Goal: Navigation & Orientation: Find specific page/section

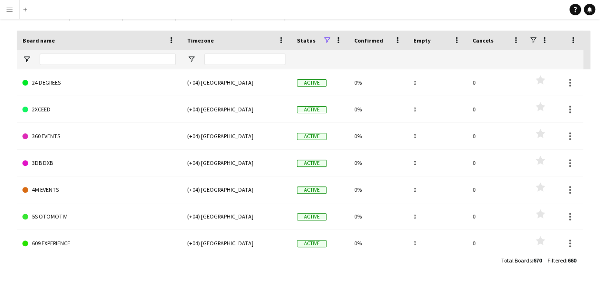
click at [7, 7] on app-icon "Menu" at bounding box center [10, 10] width 8 height 8
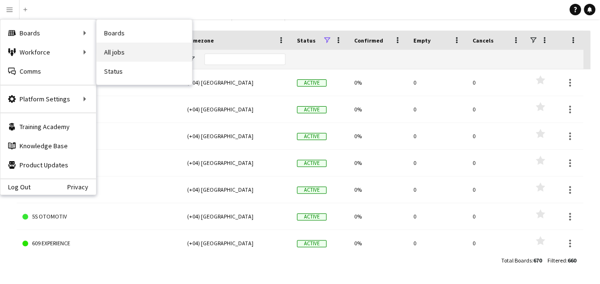
click at [126, 45] on link "All jobs" at bounding box center [143, 51] width 95 height 19
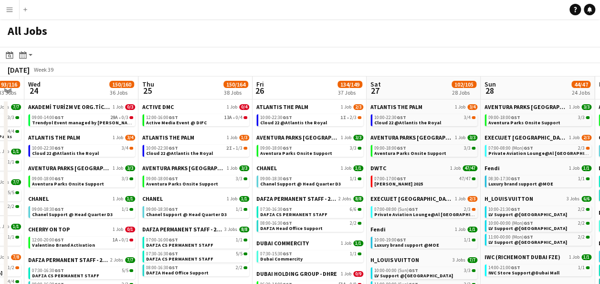
scroll to position [0, 328]
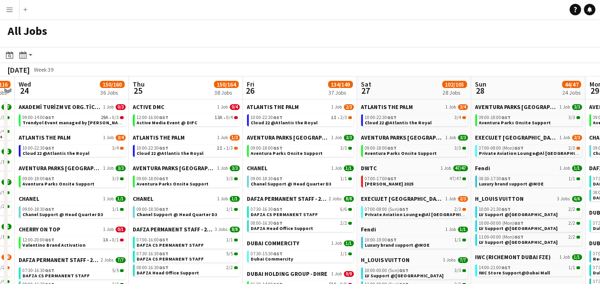
drag, startPoint x: 541, startPoint y: 155, endPoint x: 216, endPoint y: 185, distance: 326.6
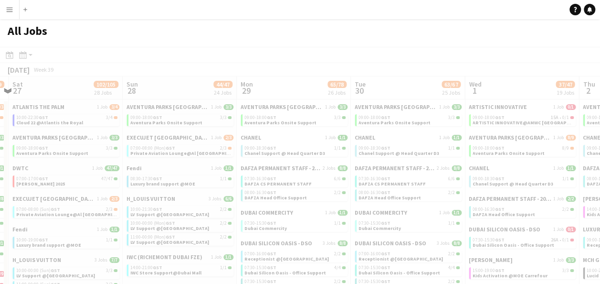
scroll to position [0, 255]
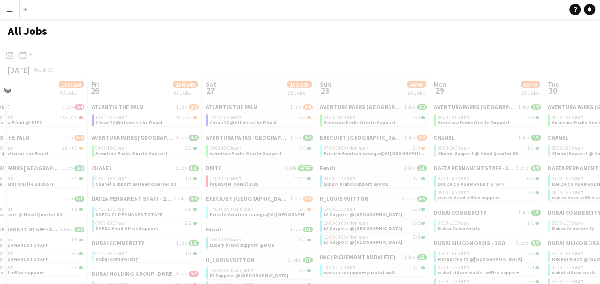
drag, startPoint x: 481, startPoint y: 159, endPoint x: 184, endPoint y: 165, distance: 297.5
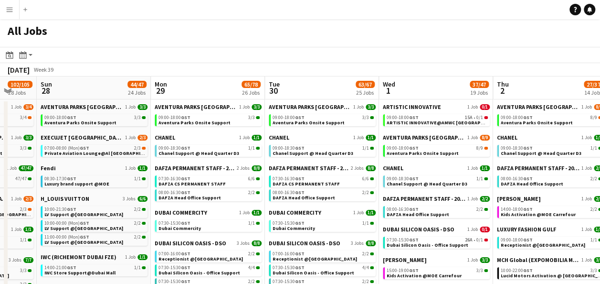
scroll to position [0, 337]
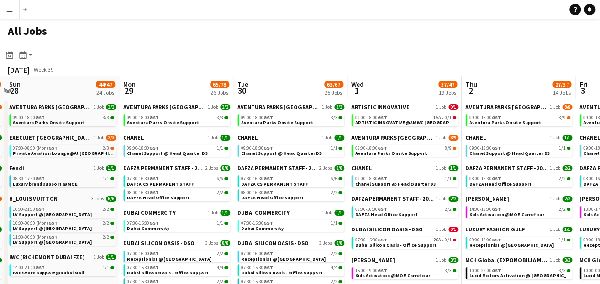
drag, startPoint x: 468, startPoint y: 159, endPoint x: 166, endPoint y: 172, distance: 302.5
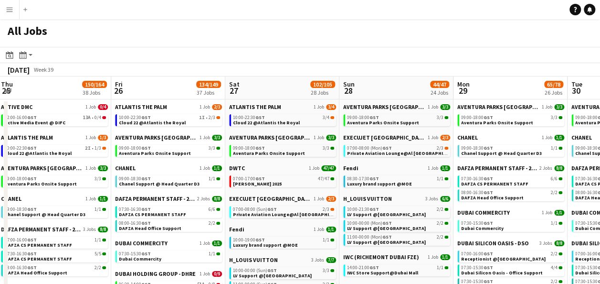
drag, startPoint x: 257, startPoint y: 151, endPoint x: 612, endPoint y: 157, distance: 355.3
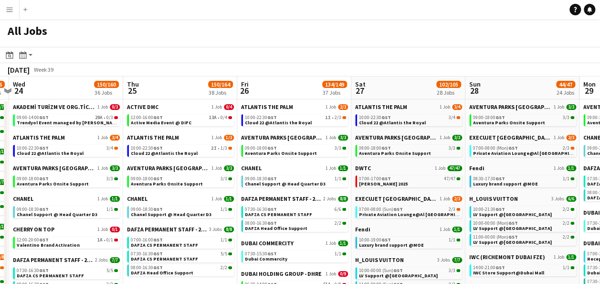
drag, startPoint x: 247, startPoint y: 167, endPoint x: 378, endPoint y: 166, distance: 130.4
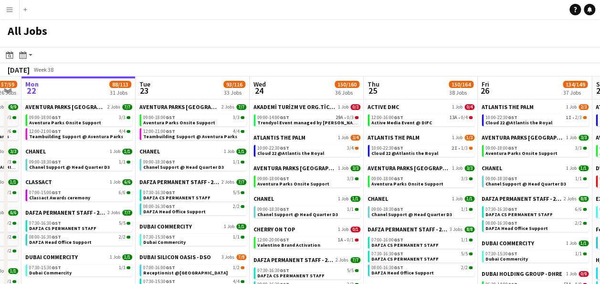
scroll to position [0, 262]
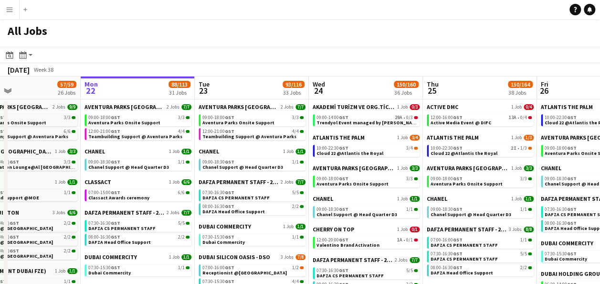
drag, startPoint x: 133, startPoint y: 152, endPoint x: 347, endPoint y: 153, distance: 214.4
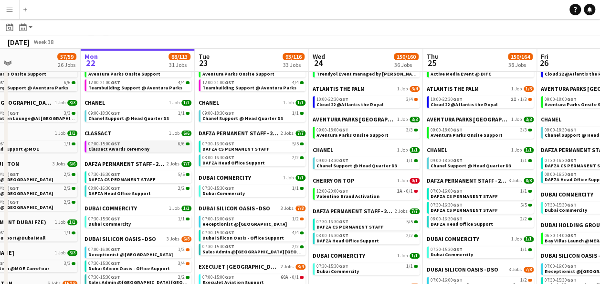
click at [156, 144] on div "07:00-15:00 GST 6/6" at bounding box center [138, 143] width 101 height 5
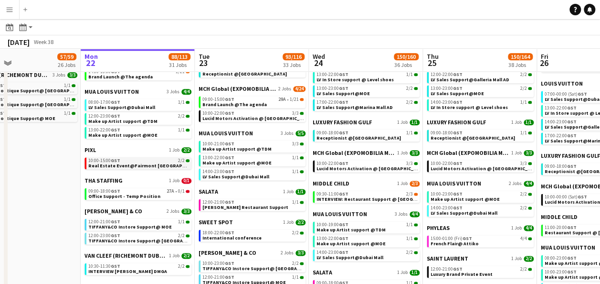
scroll to position [573, 0]
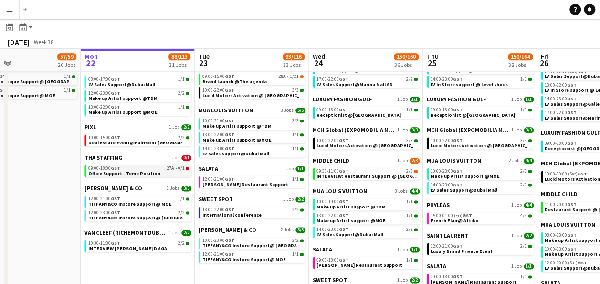
click at [158, 171] on link "09:00-18:00 GST 27A • 0/1 Office Support - Temp Position" at bounding box center [138, 170] width 101 height 11
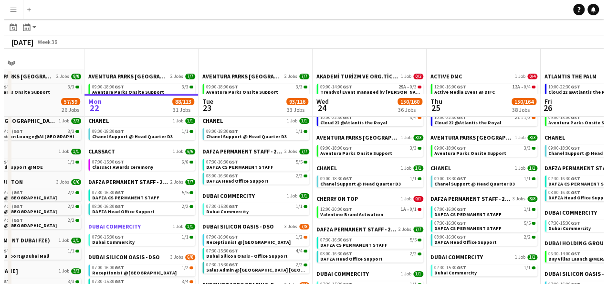
scroll to position [0, 0]
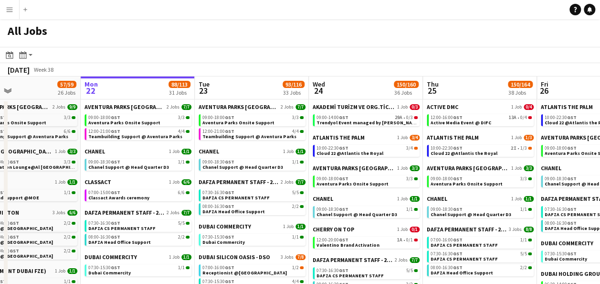
click at [15, 11] on button "Menu" at bounding box center [9, 9] width 19 height 19
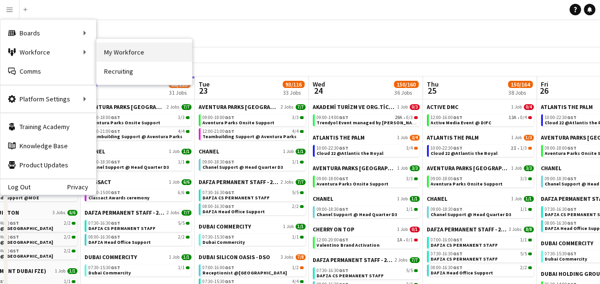
click at [115, 47] on link "My Workforce" at bounding box center [143, 51] width 95 height 19
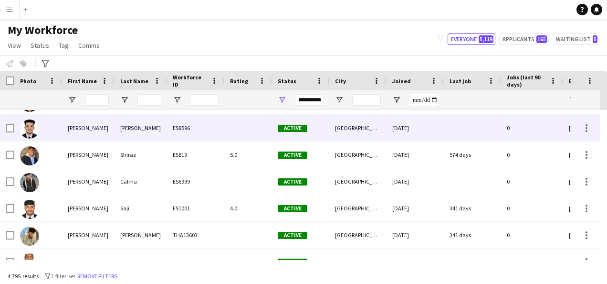
scroll to position [95, 0]
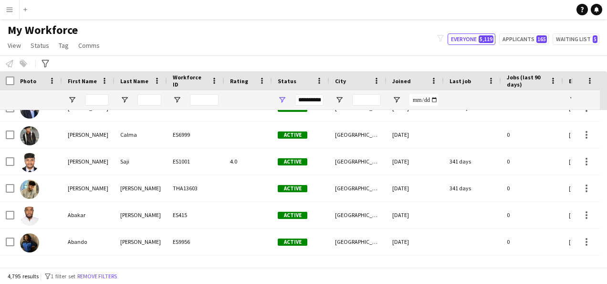
click at [11, 8] on app-icon "Menu" at bounding box center [10, 10] width 8 height 8
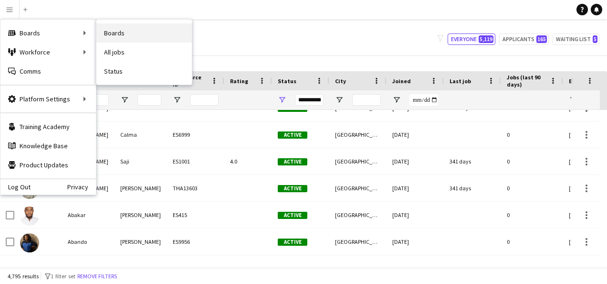
click at [128, 41] on link "Boards" at bounding box center [143, 32] width 95 height 19
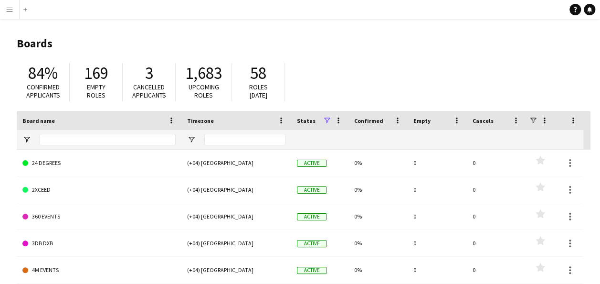
click at [6, 11] on button "Menu" at bounding box center [9, 9] width 19 height 19
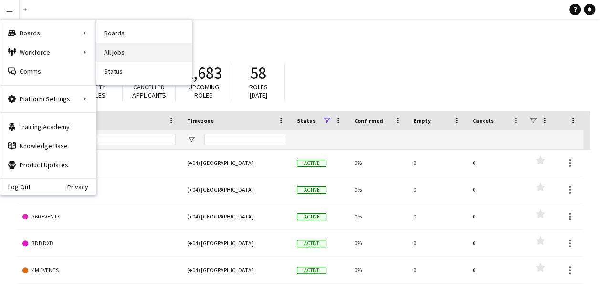
click at [126, 46] on link "All jobs" at bounding box center [143, 51] width 95 height 19
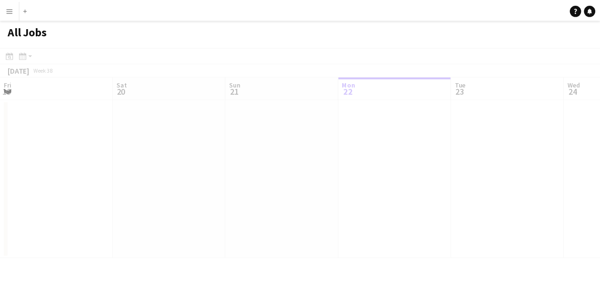
scroll to position [0, 228]
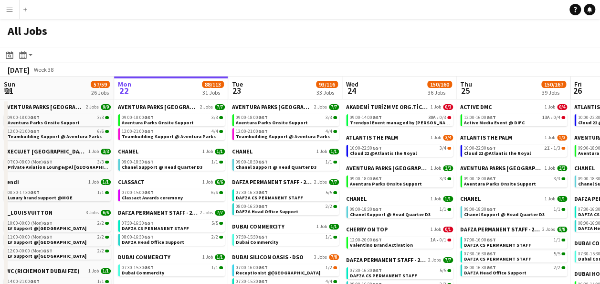
click at [6, 10] on app-icon "Menu" at bounding box center [10, 10] width 8 height 8
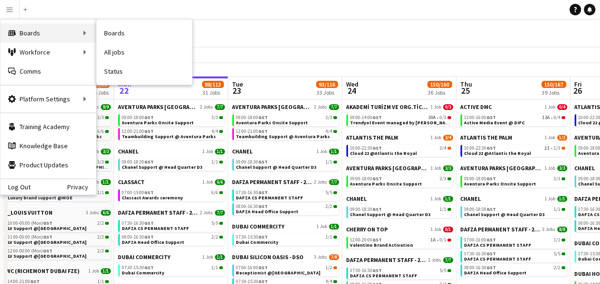
click at [40, 32] on div "Boards Boards" at bounding box center [47, 32] width 95 height 19
click at [61, 28] on div "Boards Boards" at bounding box center [47, 32] width 95 height 19
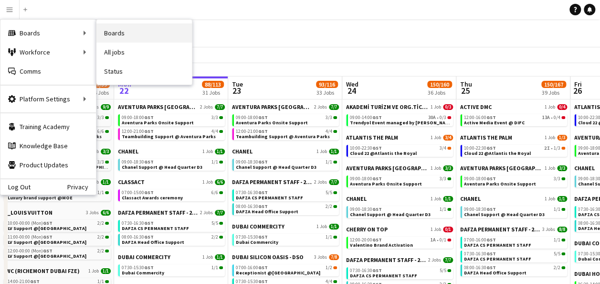
click at [106, 32] on link "Boards" at bounding box center [143, 32] width 95 height 19
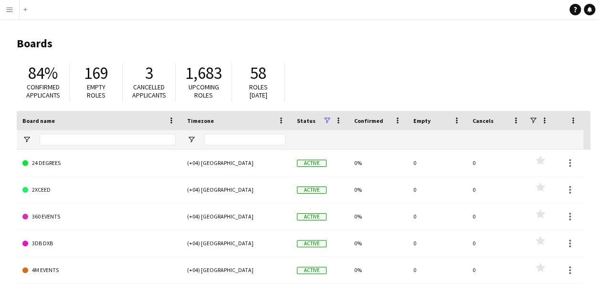
click at [12, 11] on app-icon "Menu" at bounding box center [10, 10] width 8 height 8
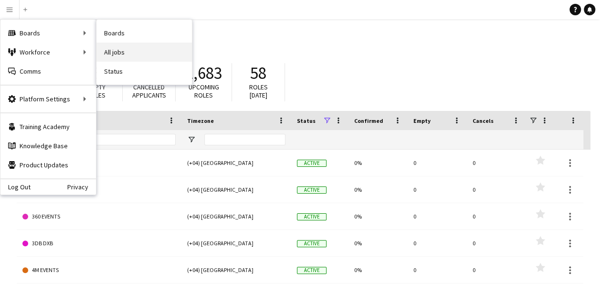
click at [115, 48] on link "All jobs" at bounding box center [143, 51] width 95 height 19
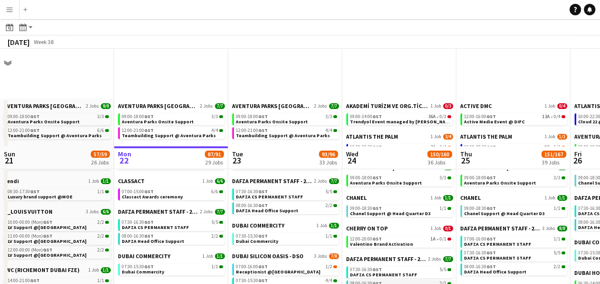
scroll to position [143, 0]
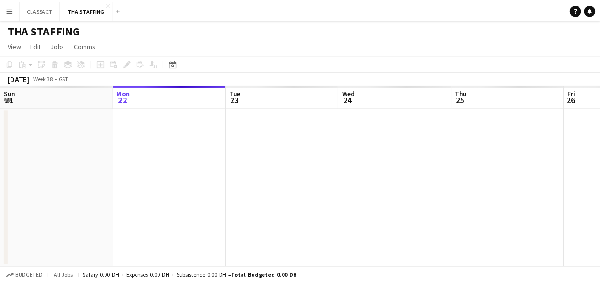
scroll to position [0, 329]
